Goal: Navigation & Orientation: Find specific page/section

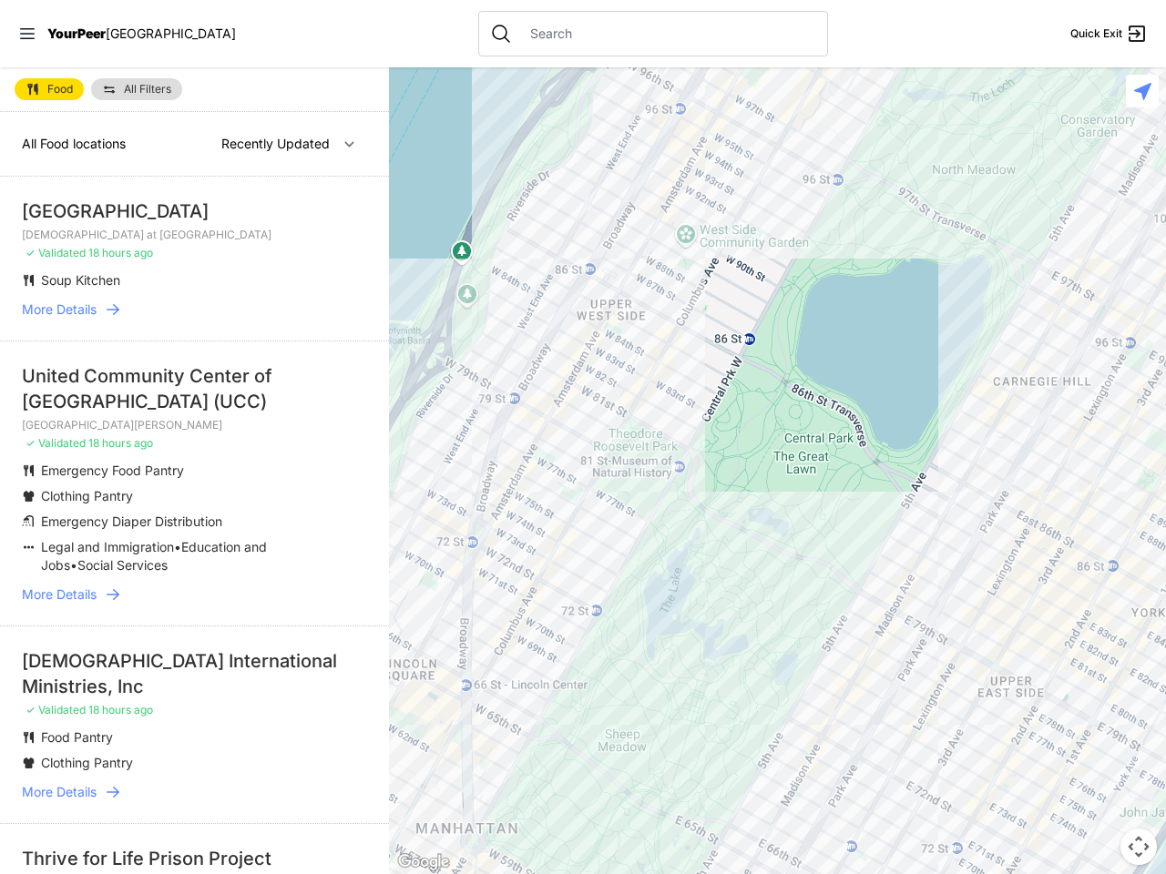
click at [27, 34] on icon at bounding box center [27, 33] width 15 height 11
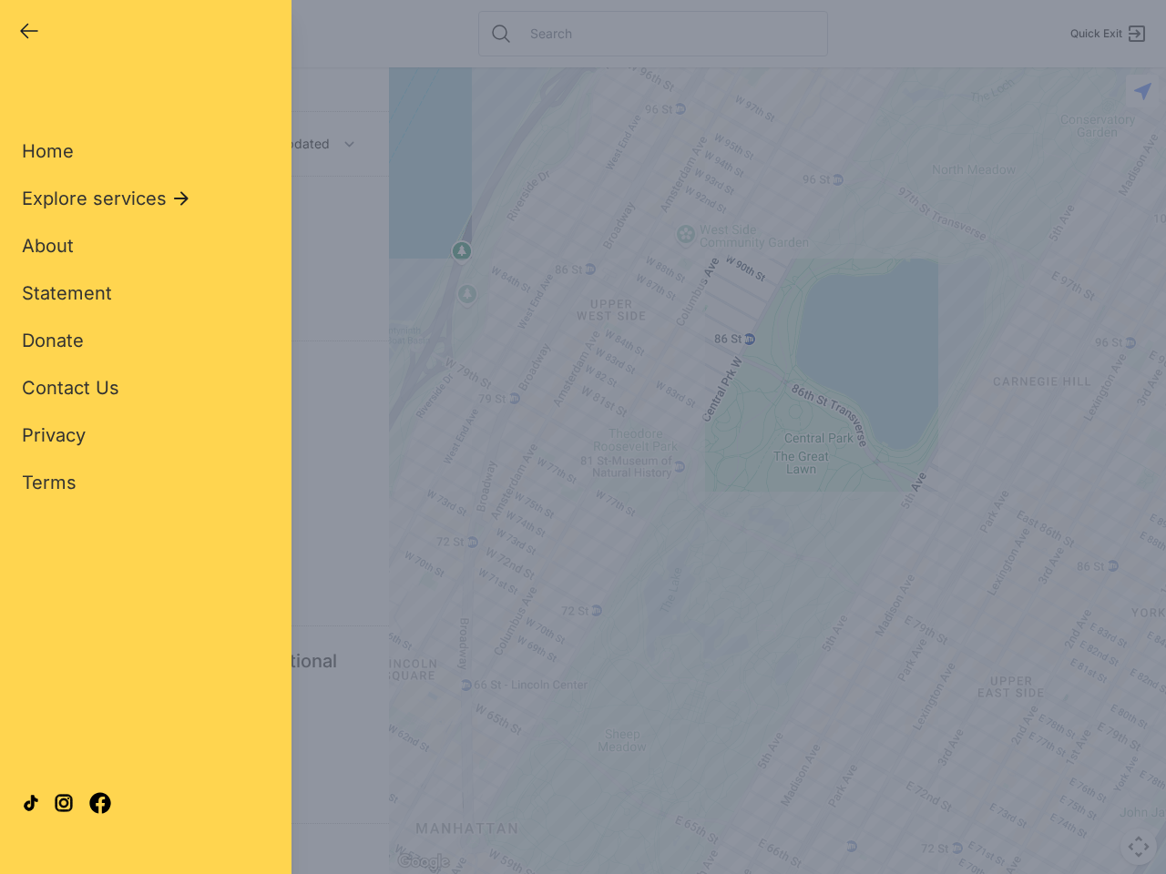
click at [777, 471] on div "Close panel YourPeer [GEOGRAPHIC_DATA] Quick Exit Single Adult Families Soup Ki…" at bounding box center [583, 437] width 1166 height 874
click at [1139, 847] on div "Close panel YourPeer [GEOGRAPHIC_DATA] Quick Exit Single Adult Families Soup Ki…" at bounding box center [583, 437] width 1166 height 874
click at [1142, 91] on div "Close panel YourPeer [GEOGRAPHIC_DATA] Quick Exit Single Adult Families Soup Ki…" at bounding box center [583, 437] width 1166 height 874
